Goal: Transaction & Acquisition: Purchase product/service

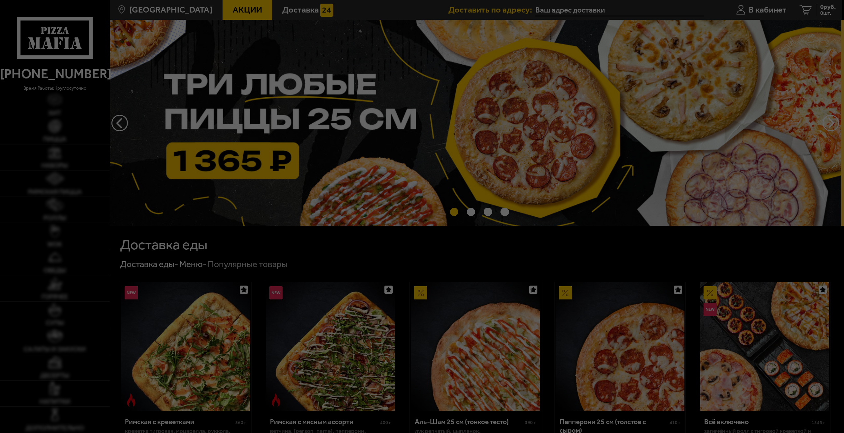
type input "[STREET_ADDRESS]"
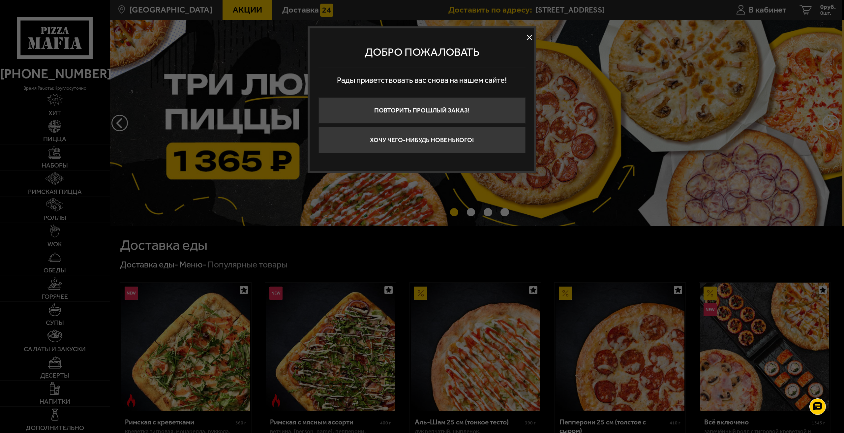
click at [529, 38] on button at bounding box center [529, 38] width 10 height 10
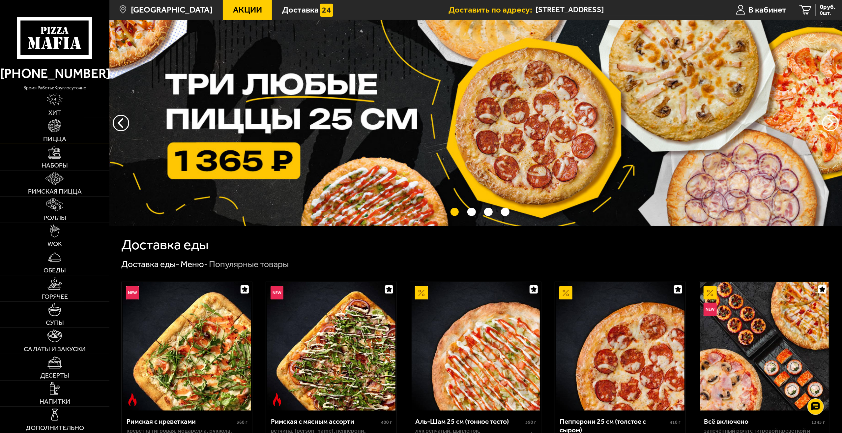
click at [51, 129] on img at bounding box center [54, 125] width 13 height 13
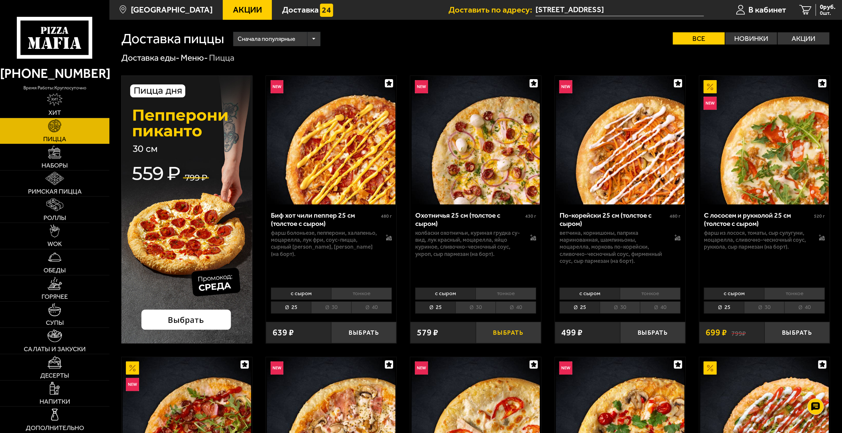
click at [502, 330] on button "Выбрать" at bounding box center [508, 332] width 65 height 21
click at [649, 333] on button "Выбрать" at bounding box center [652, 332] width 65 height 21
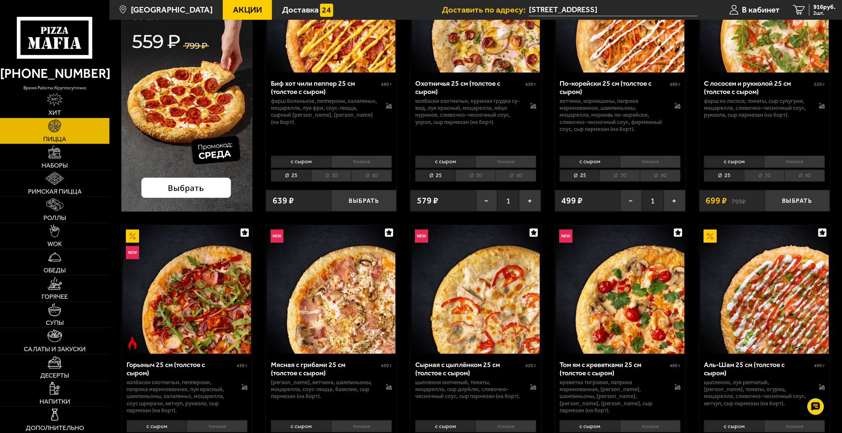
scroll to position [264, 0]
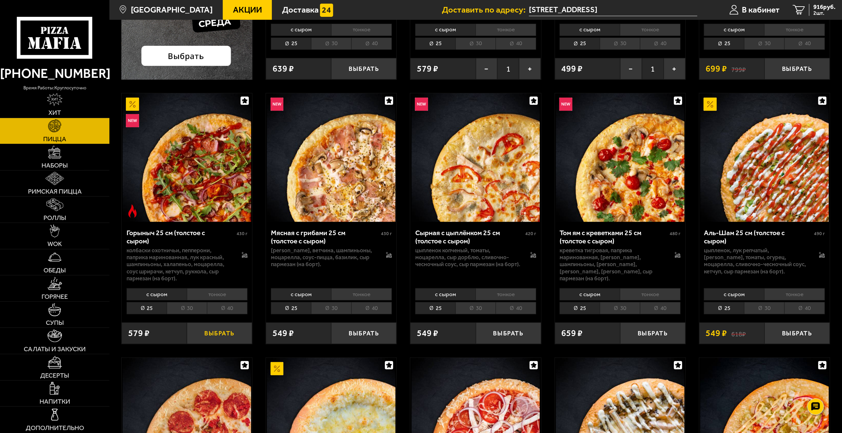
click at [228, 327] on button "Выбрать" at bounding box center [219, 332] width 65 height 21
click at [823, 11] on span "3 шт." at bounding box center [822, 13] width 25 height 5
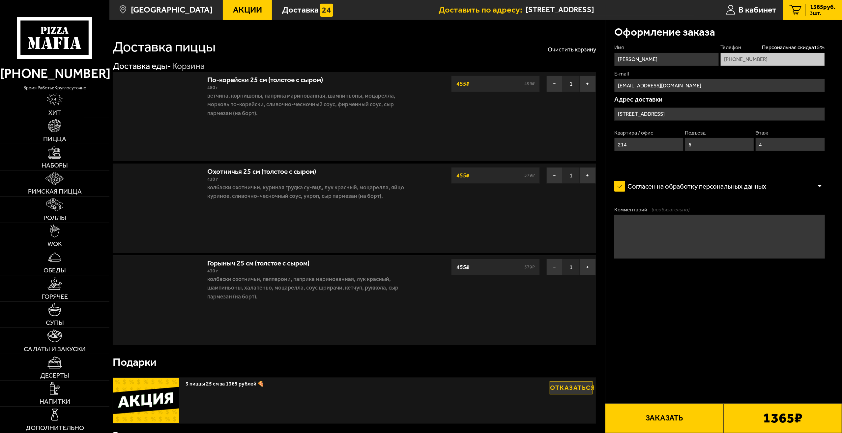
type input "[STREET_ADDRESS]"
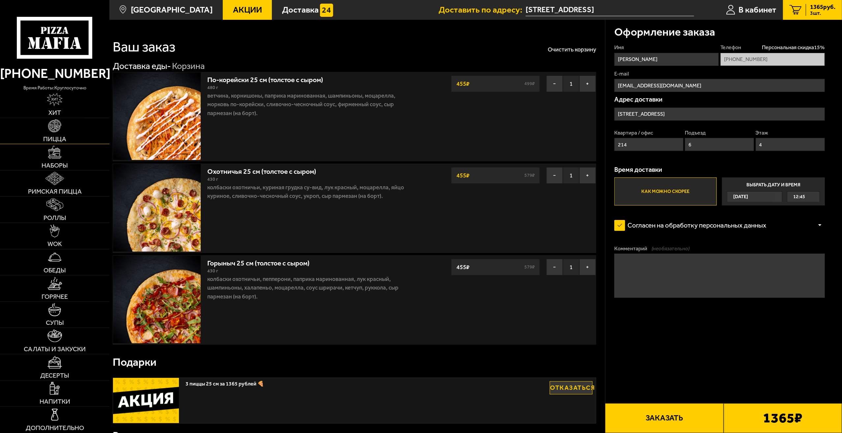
click at [72, 128] on link "Пицца" at bounding box center [54, 131] width 109 height 26
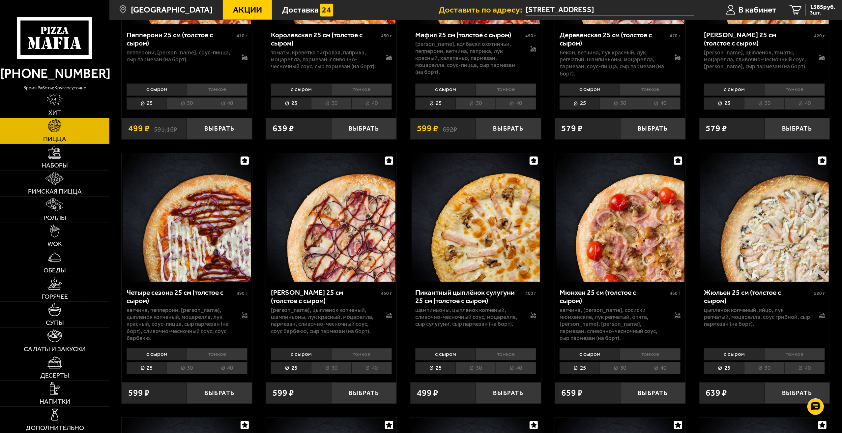
scroll to position [1186, 0]
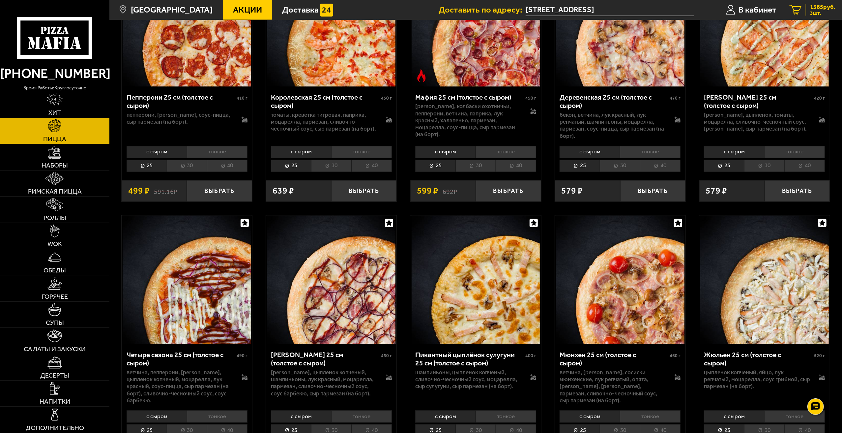
click at [817, 10] on span "1365 руб." at bounding box center [822, 7] width 25 height 6
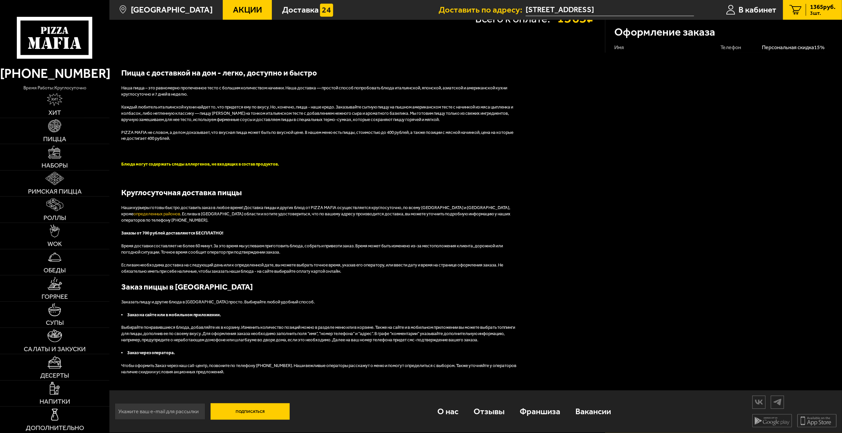
type input "[STREET_ADDRESS]"
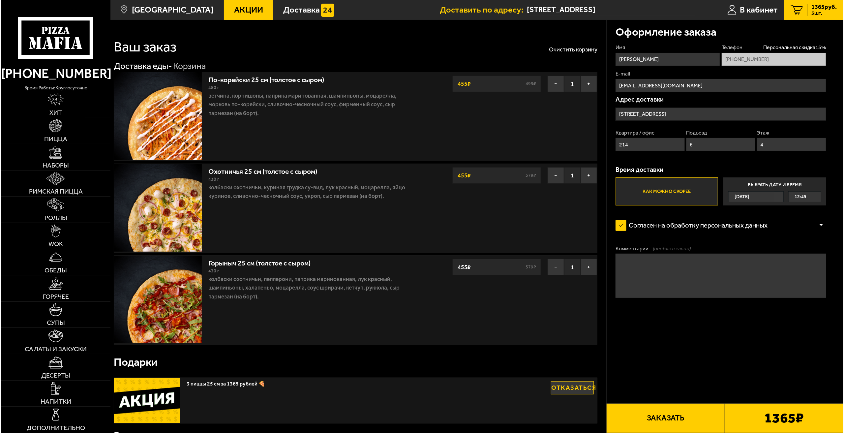
scroll to position [132, 0]
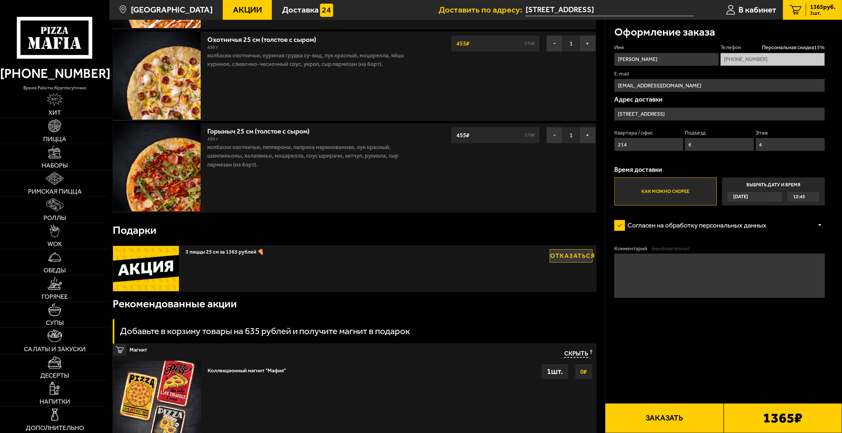
click at [676, 416] on button "Заказать" at bounding box center [664, 418] width 118 height 30
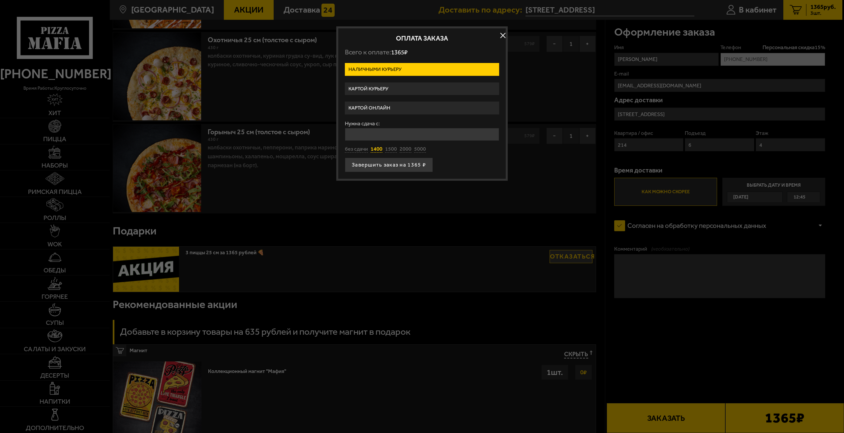
click at [371, 147] on button "1400" at bounding box center [376, 149] width 12 height 7
type input "1400"
click at [372, 163] on button "Завершить заказ на 1365 ₽" at bounding box center [389, 165] width 88 height 14
